Goal: Task Accomplishment & Management: Use online tool/utility

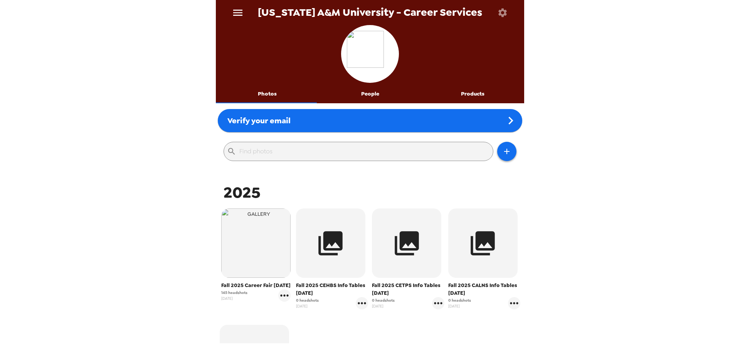
click at [240, 13] on icon "menu" at bounding box center [237, 13] width 12 height 12
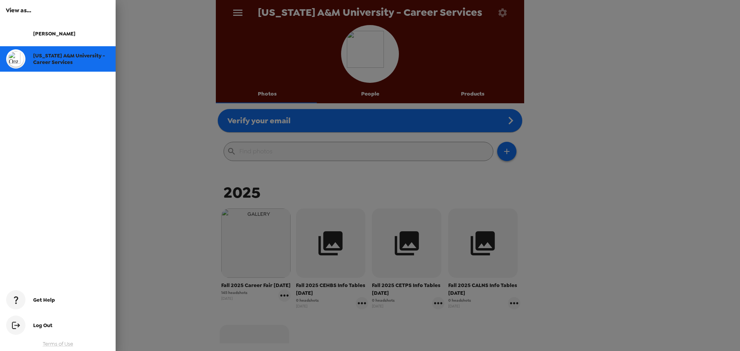
click at [59, 65] on div "[US_STATE] A&M University - Career Services" at bounding box center [58, 58] width 116 height 25
click at [176, 208] on div at bounding box center [370, 175] width 740 height 351
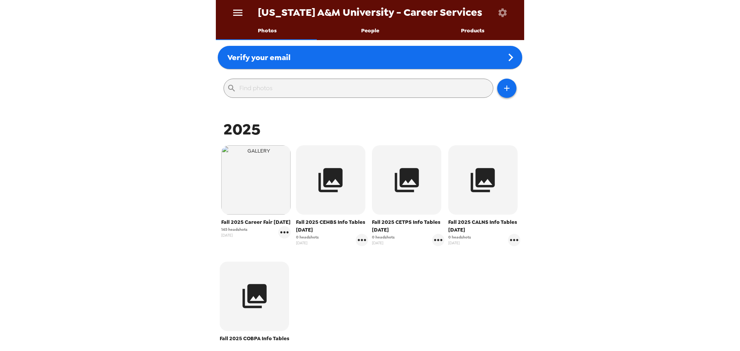
scroll to position [154, 0]
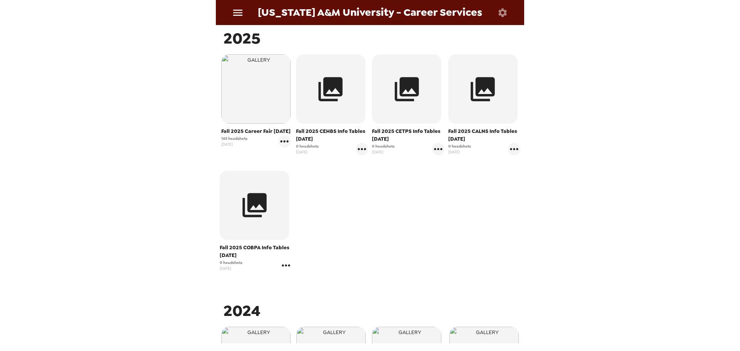
click at [281, 267] on icon "gallery menu" at bounding box center [286, 265] width 12 height 12
click at [378, 262] on div at bounding box center [370, 175] width 740 height 351
click at [283, 263] on icon "gallery menu" at bounding box center [286, 265] width 12 height 12
click at [311, 279] on span "Edit Shoot" at bounding box center [330, 281] width 64 height 9
